Goal: Information Seeking & Learning: Learn about a topic

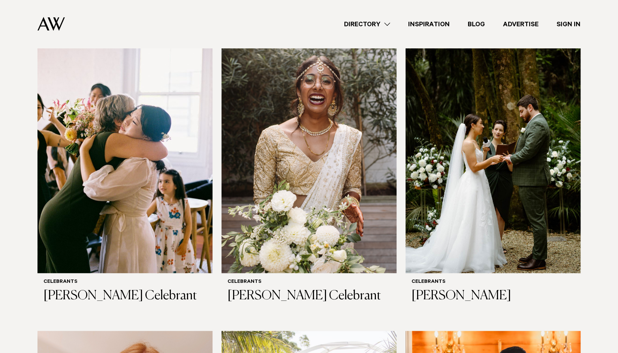
scroll to position [225, 0]
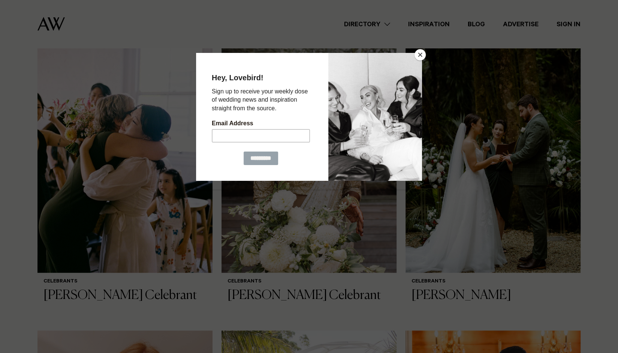
click at [422, 56] on button "Close" at bounding box center [420, 54] width 11 height 11
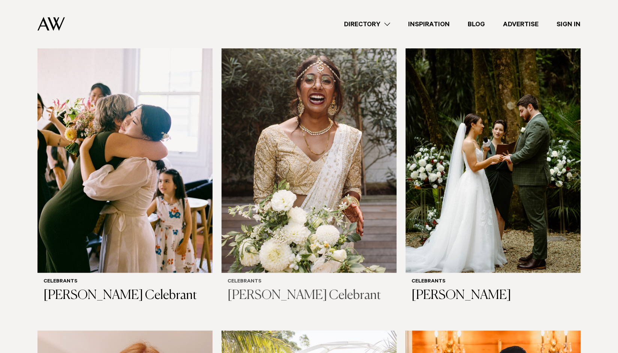
click at [366, 146] on img at bounding box center [309, 155] width 175 height 235
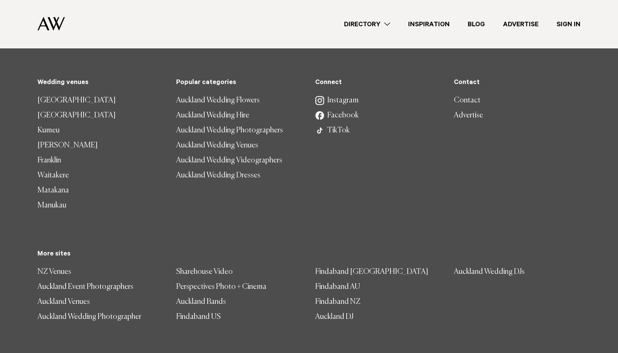
scroll to position [1532, 0]
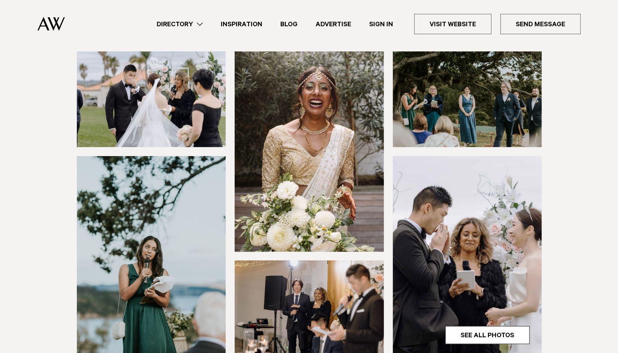
scroll to position [110, 0]
click at [177, 117] on img at bounding box center [151, 100] width 149 height 96
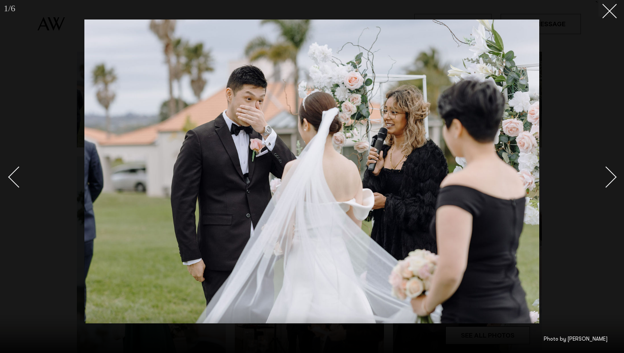
click at [613, 178] on div "Next slide" at bounding box center [605, 176] width 21 height 21
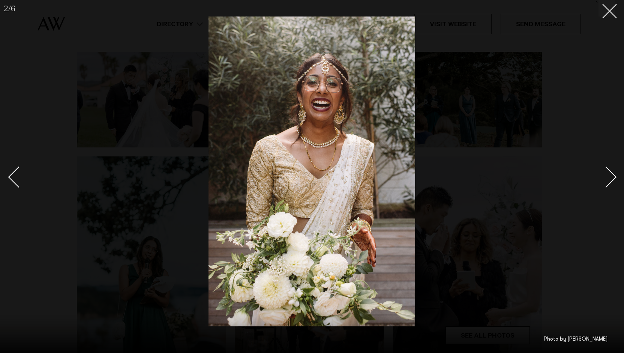
click at [613, 178] on div "Next slide" at bounding box center [605, 176] width 21 height 21
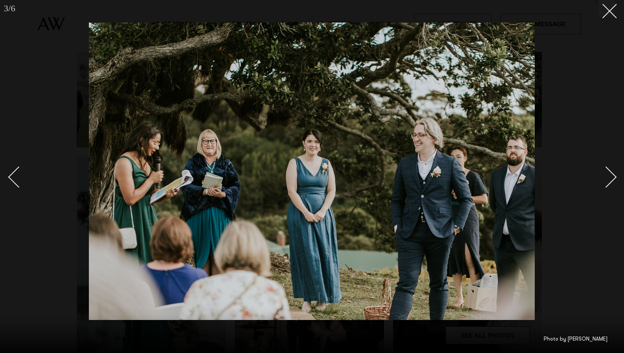
click at [613, 178] on div "Next slide" at bounding box center [605, 176] width 21 height 21
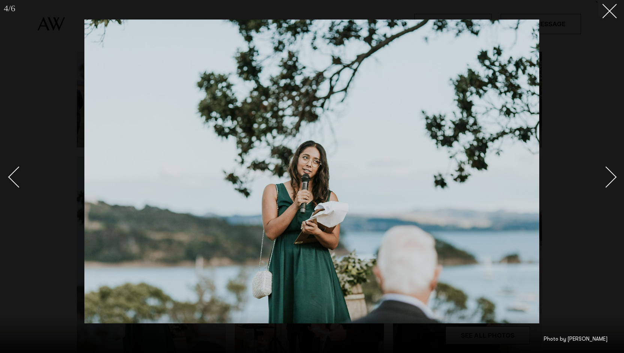
click at [613, 178] on div "Next slide" at bounding box center [605, 176] width 21 height 21
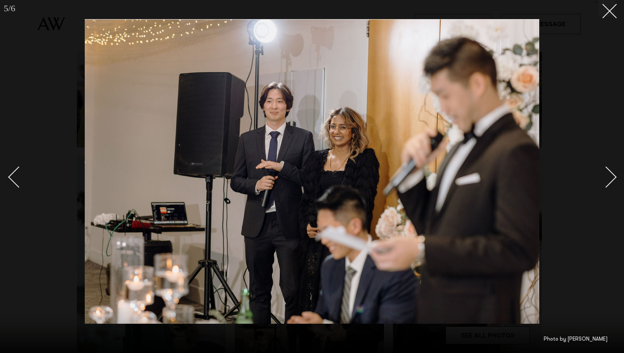
click at [613, 178] on div "Next slide" at bounding box center [605, 176] width 21 height 21
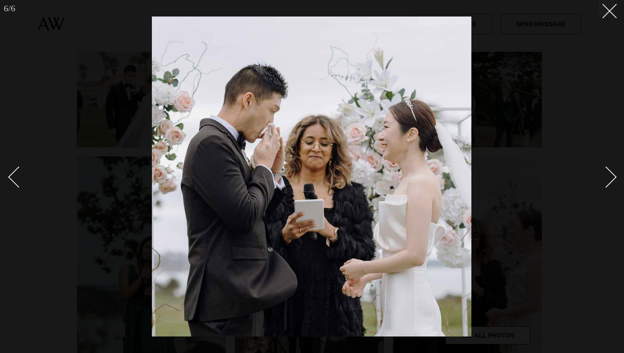
click at [613, 178] on div "Next slide" at bounding box center [605, 176] width 21 height 21
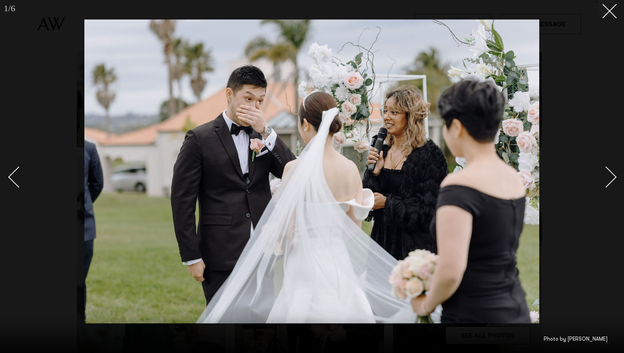
click at [613, 178] on div "Next slide" at bounding box center [605, 176] width 21 height 21
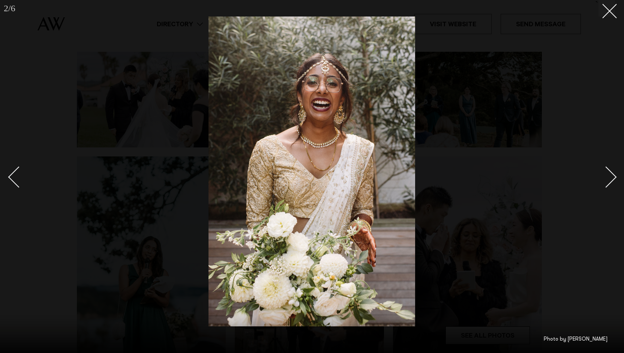
click at [37, 59] on div at bounding box center [312, 176] width 624 height 353
